Goal: Transaction & Acquisition: Purchase product/service

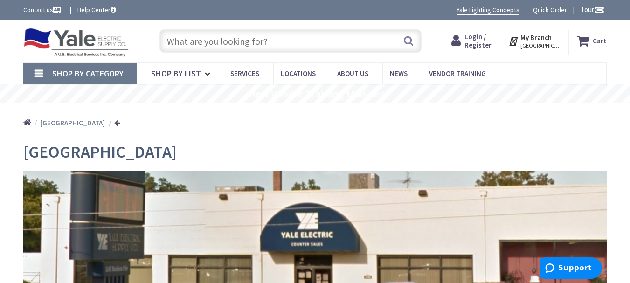
click at [220, 44] on input "text" at bounding box center [291, 40] width 262 height 23
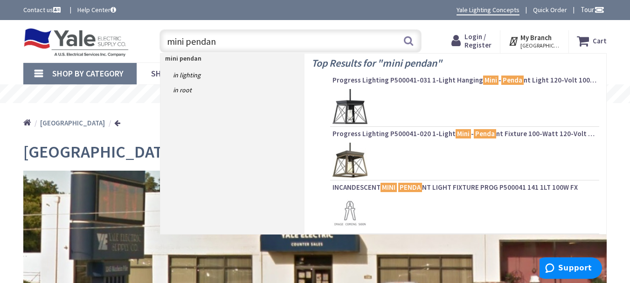
type input "mini pendant"
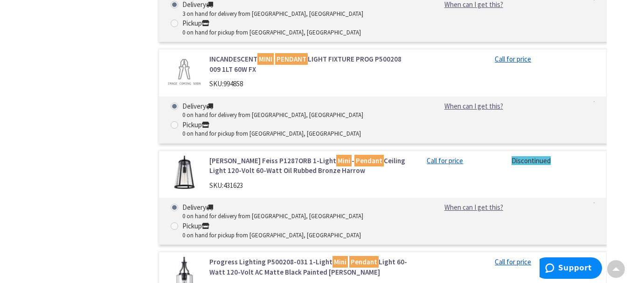
scroll to position [523, 0]
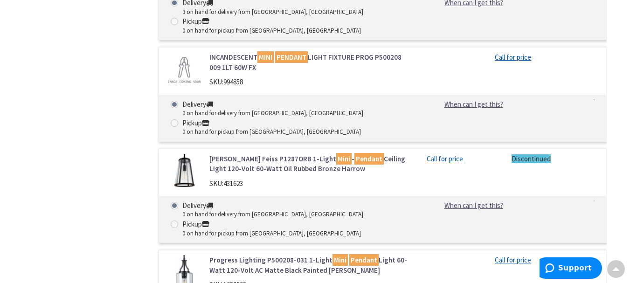
click at [225, 255] on link "Progress Lighting P500208-031 1-Light Mini Pendant Light 60-Watt 120-Volt AC Ma…" at bounding box center [311, 265] width 203 height 20
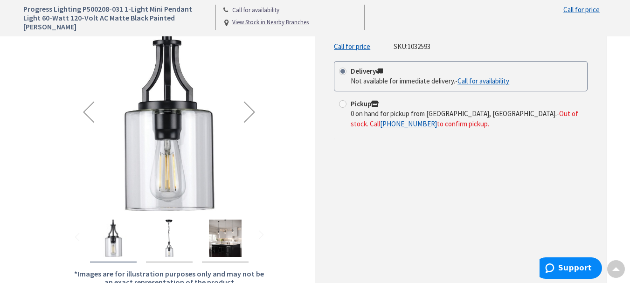
scroll to position [149, 0]
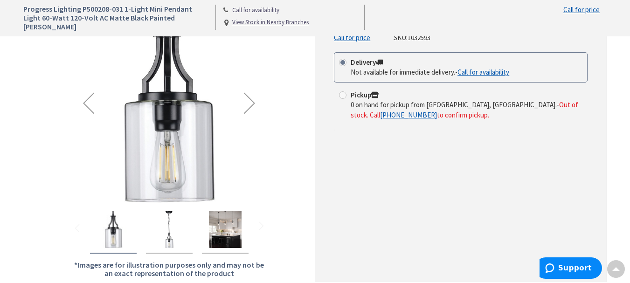
click at [228, 238] on img "Progress Lighting P500208-031 1-Light Mini Pendant Light 60-Watt 120-Volt AC Ma…" at bounding box center [225, 229] width 37 height 37
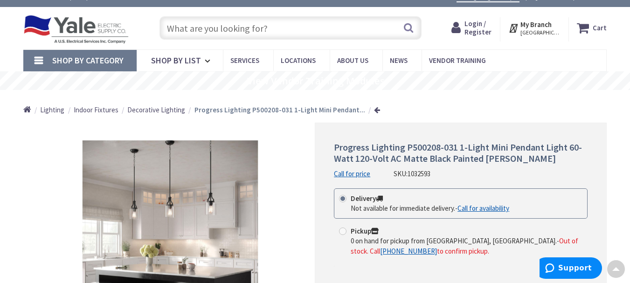
scroll to position [0, 0]
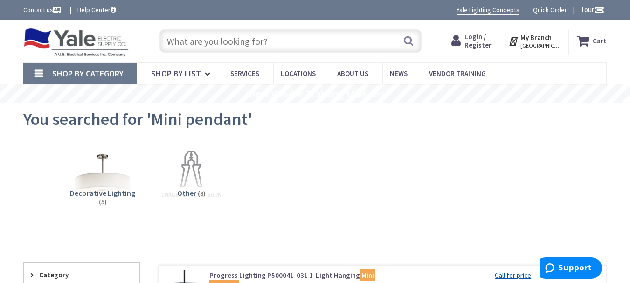
click at [373, 45] on input "text" at bounding box center [291, 40] width 262 height 23
